Goal: Task Accomplishment & Management: Use online tool/utility

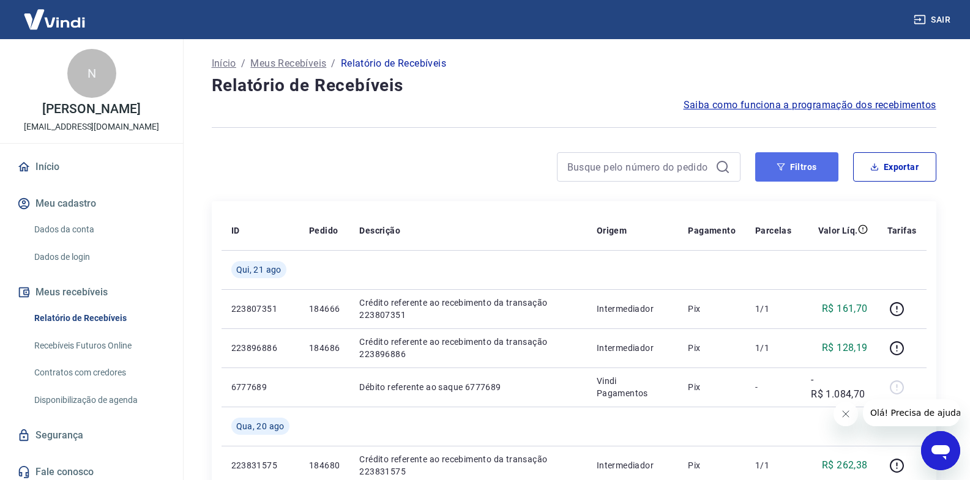
click at [779, 175] on button "Filtros" at bounding box center [796, 166] width 83 height 29
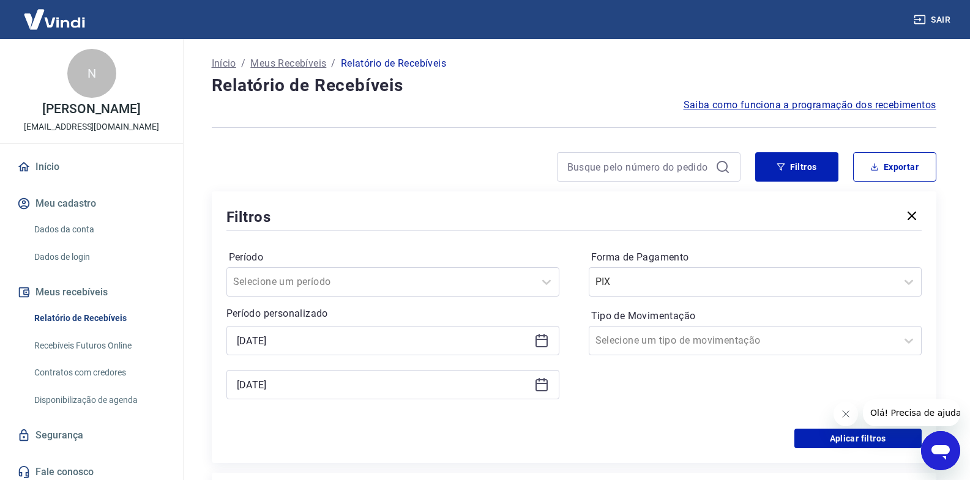
click at [540, 342] on icon at bounding box center [541, 340] width 15 height 15
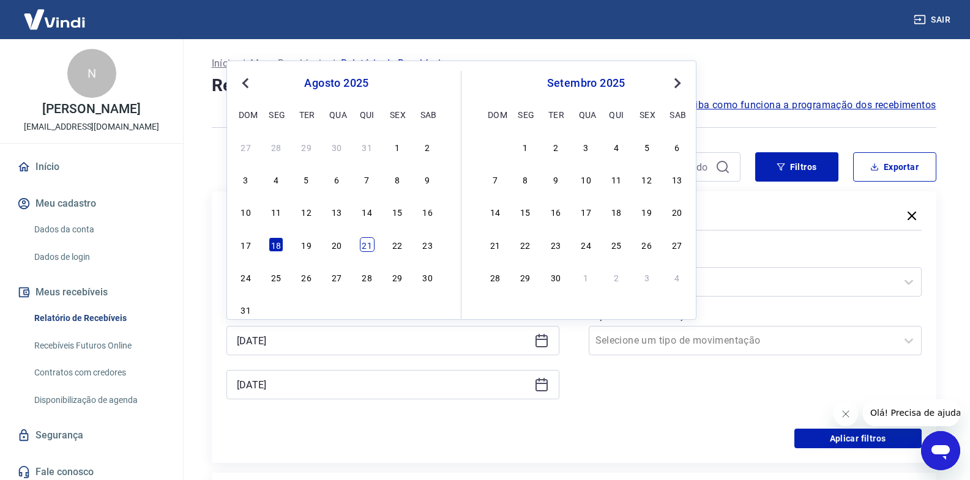
click at [364, 247] on div "21" at bounding box center [367, 244] width 15 height 15
type input "[DATE]"
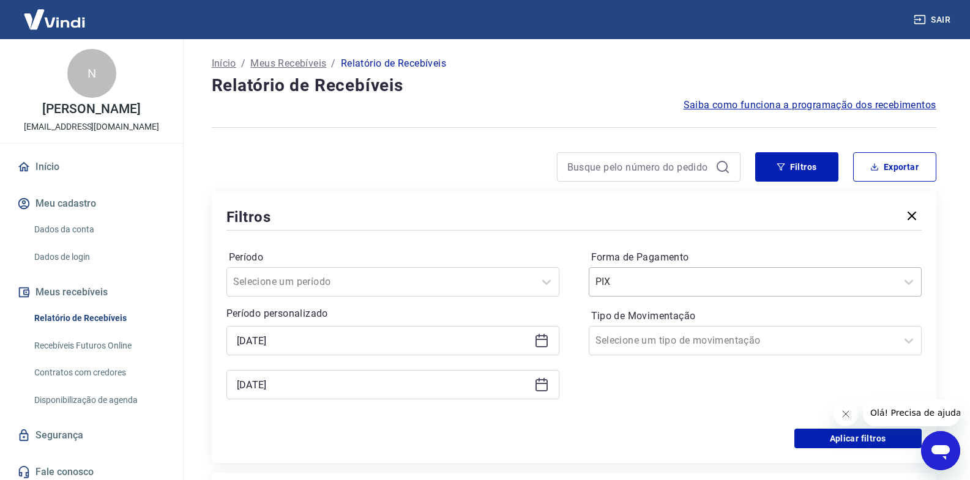
click at [636, 281] on input "Forma de Pagamento" at bounding box center [657, 282] width 124 height 15
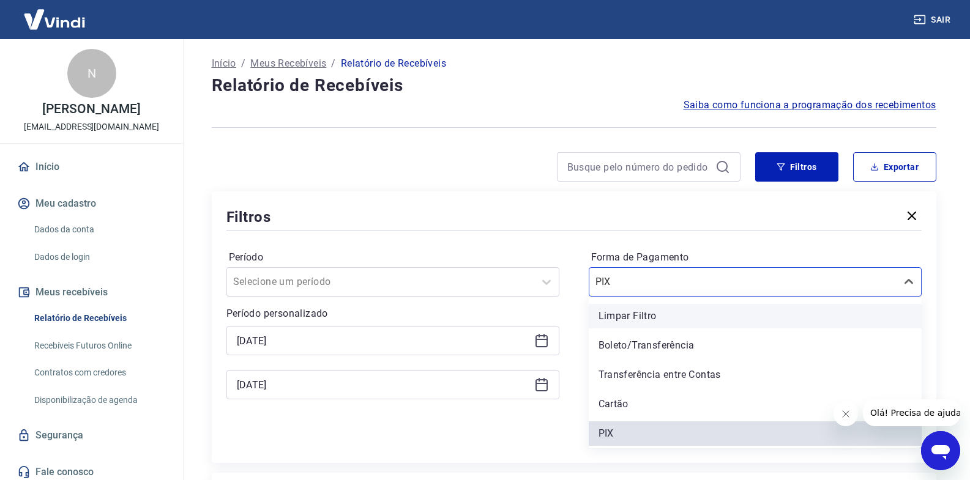
click at [641, 320] on div "Limpar Filtro" at bounding box center [755, 316] width 333 height 24
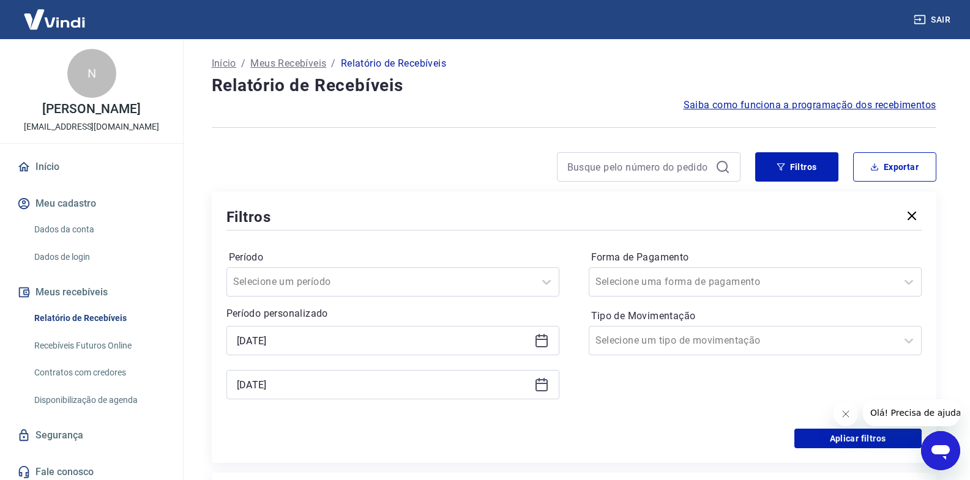
click at [603, 434] on div "Aplicar filtros" at bounding box center [573, 439] width 695 height 20
click at [621, 342] on input "Tipo de Movimentação" at bounding box center [657, 340] width 124 height 15
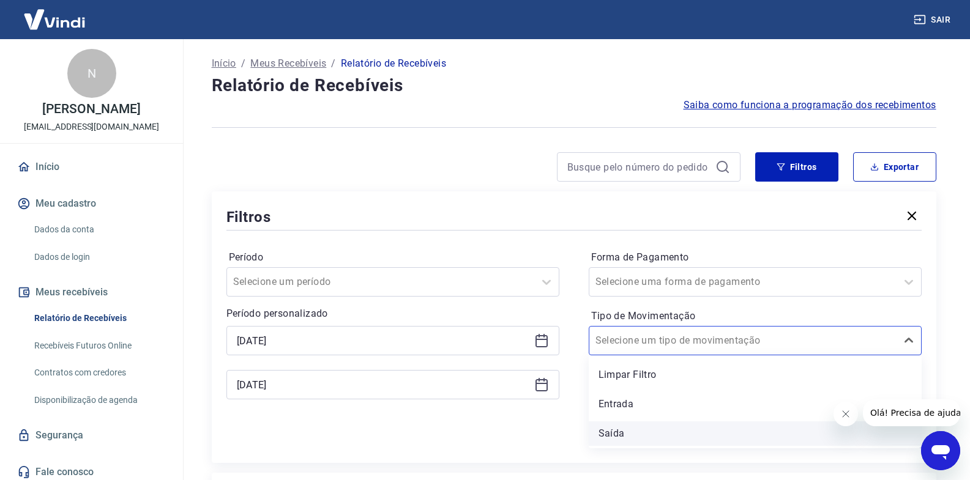
click at [617, 430] on div "Saída" at bounding box center [755, 434] width 333 height 24
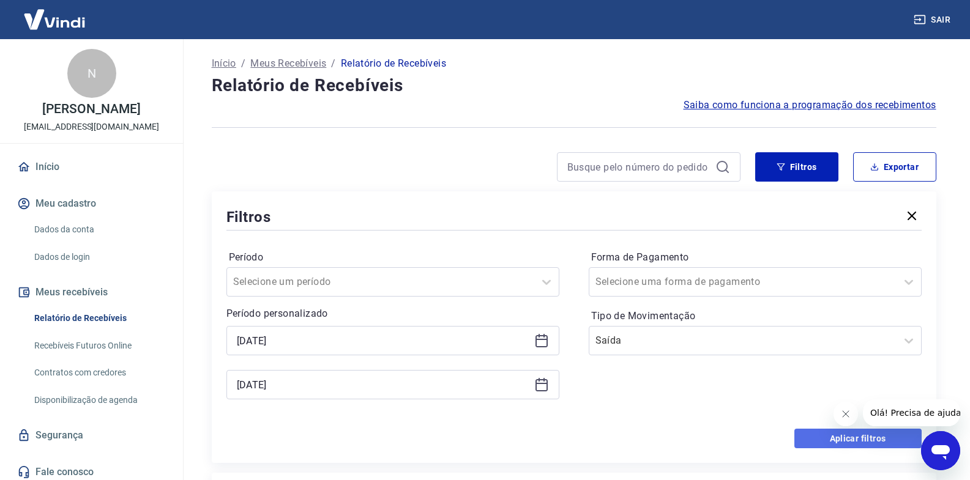
click at [835, 437] on button "Aplicar filtros" at bounding box center [857, 439] width 127 height 20
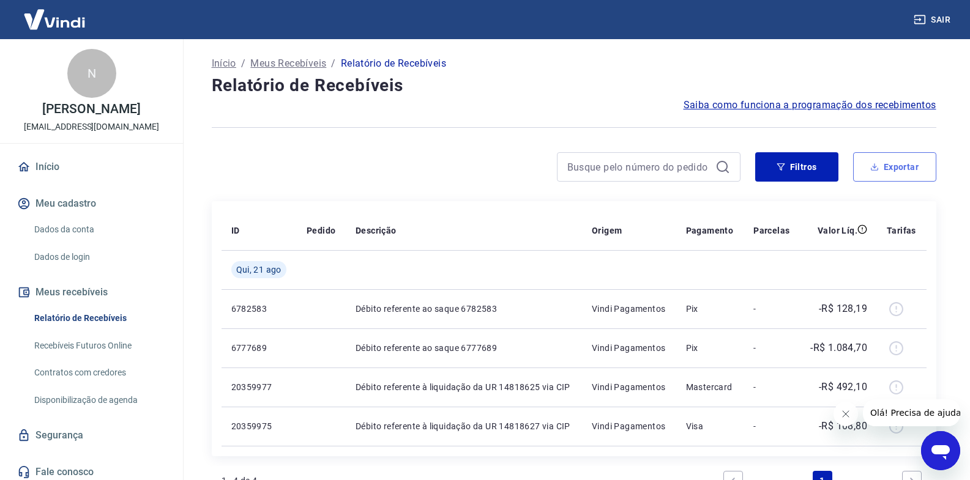
click at [885, 165] on button "Exportar" at bounding box center [894, 166] width 83 height 29
type input "[DATE]"
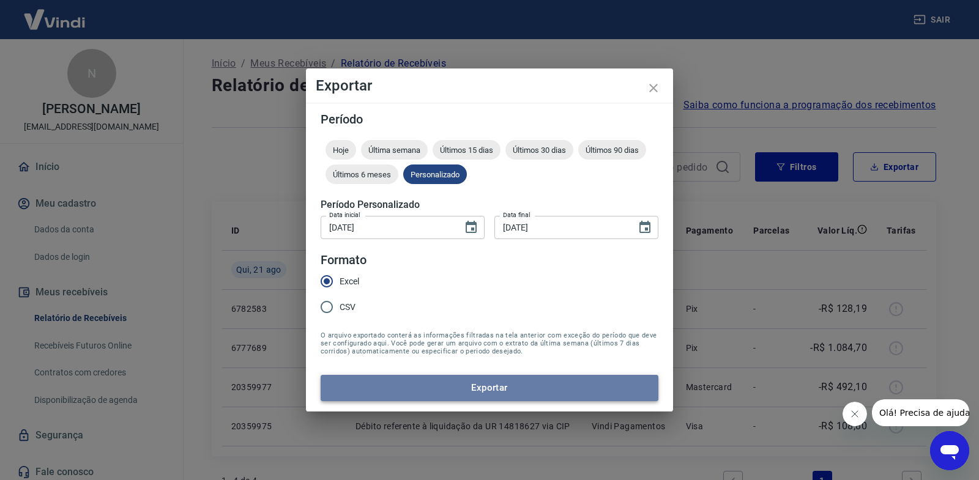
click at [411, 392] on button "Exportar" at bounding box center [490, 388] width 338 height 26
